Goal: Information Seeking & Learning: Learn about a topic

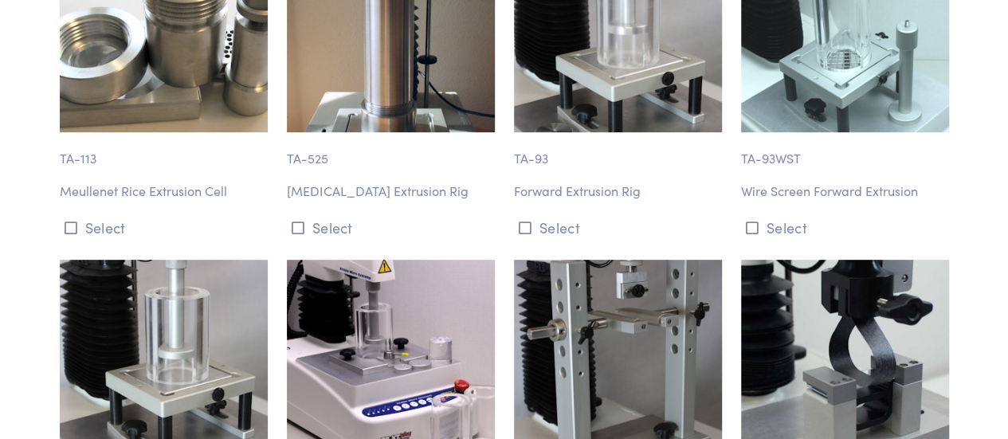
scroll to position [9469, 0]
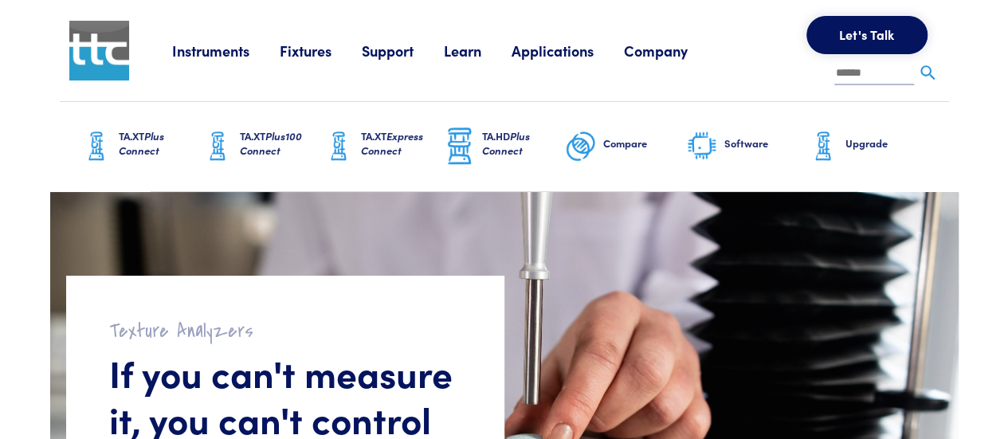
click at [858, 159] on link "Upgrade" at bounding box center [867, 146] width 121 height 89
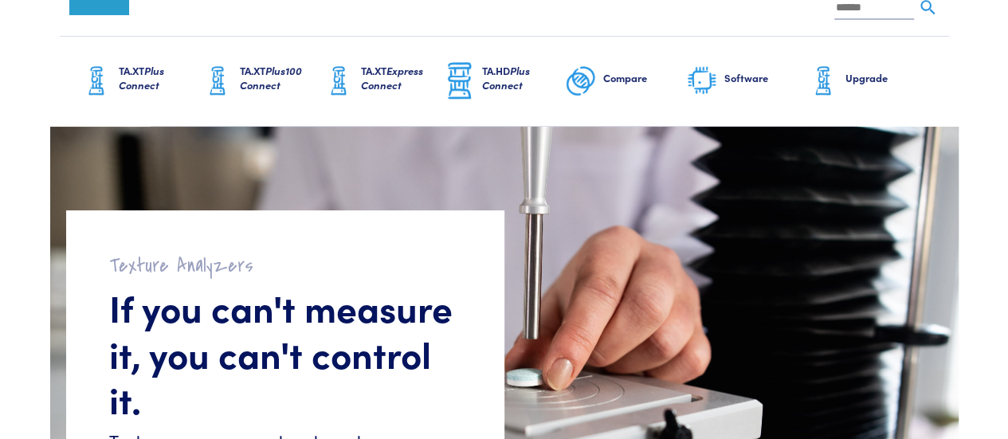
scroll to position [234, 0]
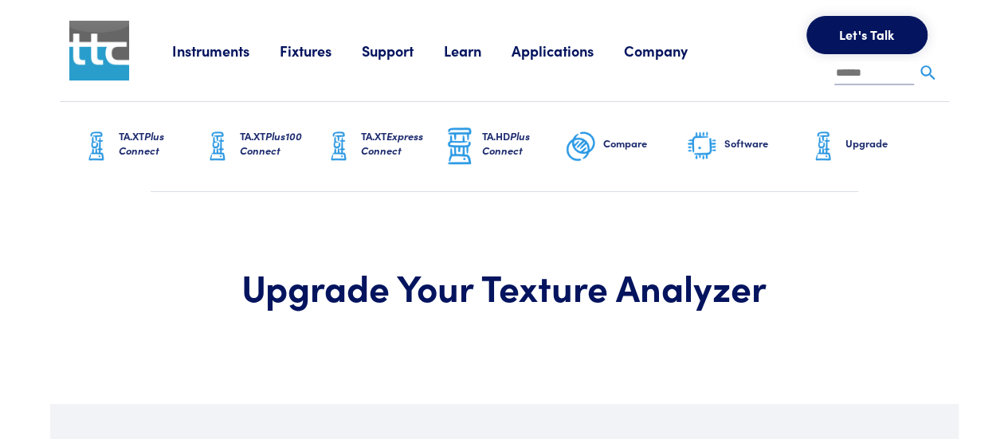
click at [279, 50] on link "Instruments" at bounding box center [226, 51] width 108 height 20
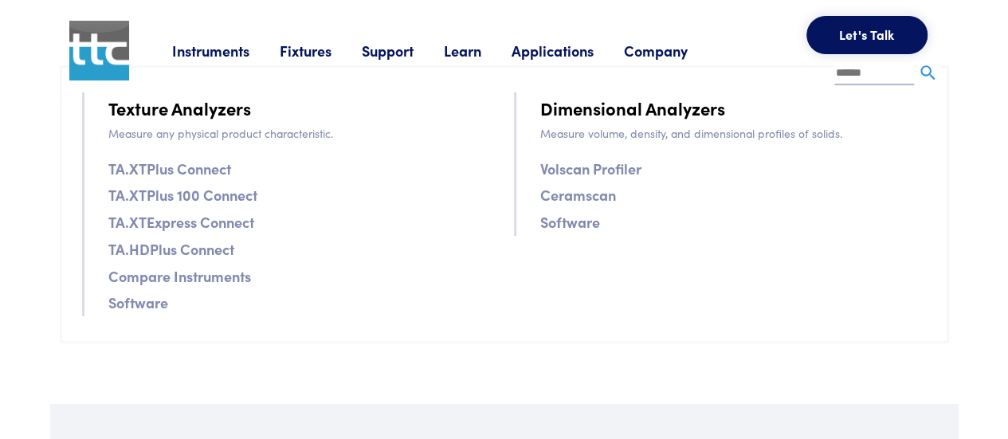
click at [191, 48] on link "Instruments" at bounding box center [226, 51] width 108 height 20
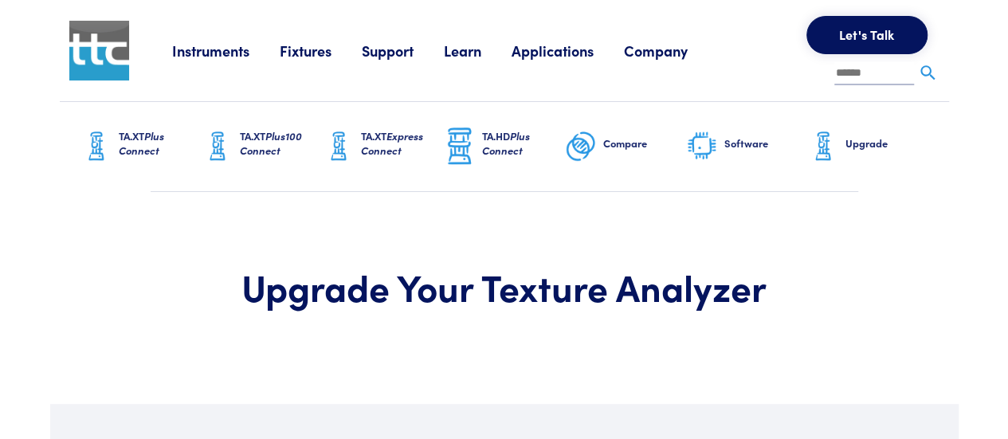
click at [191, 48] on link "Instruments" at bounding box center [226, 51] width 108 height 20
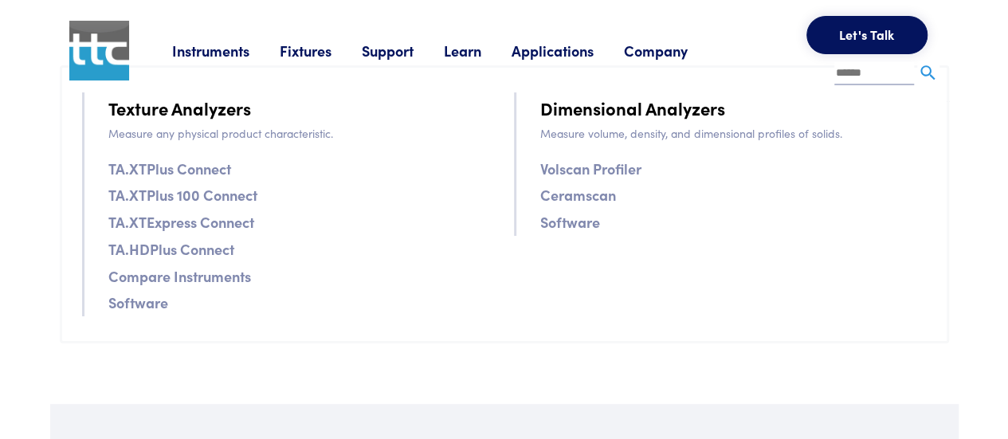
click at [705, 352] on section "Upgrade Your Texture Analyzer" at bounding box center [504, 298] width 908 height 212
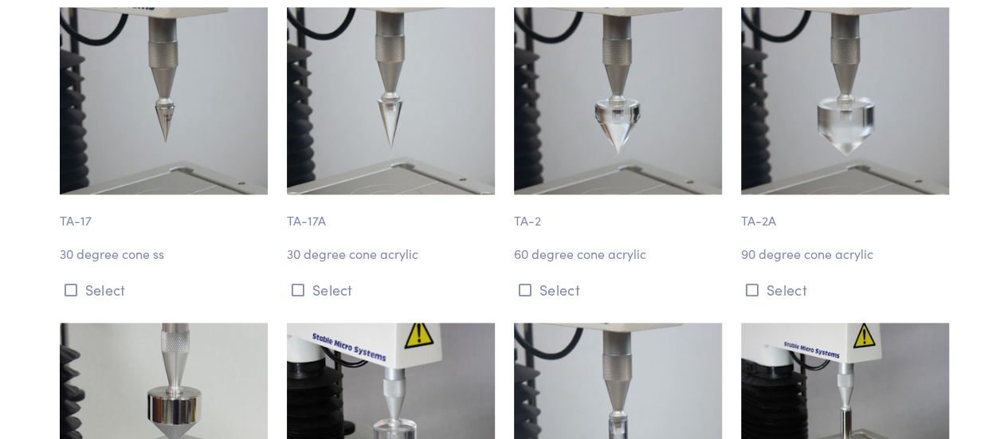
scroll to position [8513, 0]
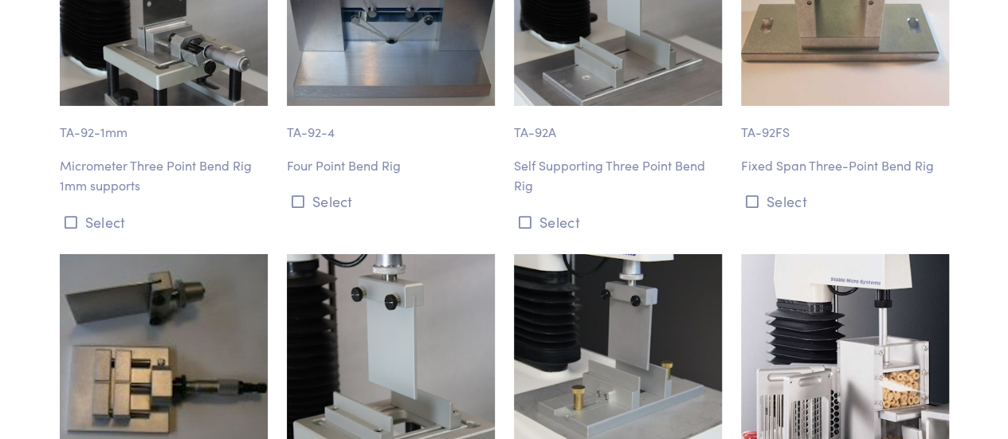
scroll to position [8752, 0]
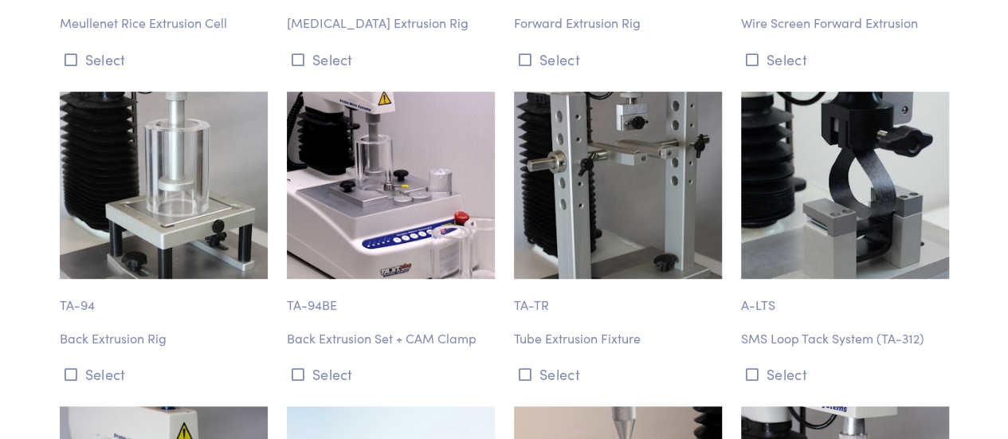
scroll to position [9708, 0]
